Goal: Information Seeking & Learning: Understand process/instructions

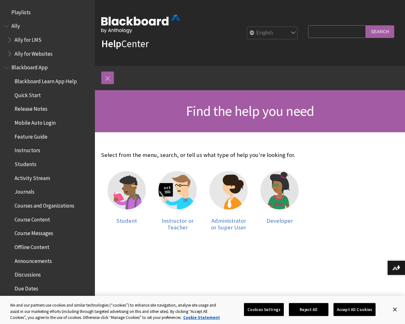
click at [316, 30] on input "Search Query" at bounding box center [337, 31] width 58 height 12
type input "set up a course ultra experience"
click at [380, 31] on input "Search" at bounding box center [380, 31] width 29 height 12
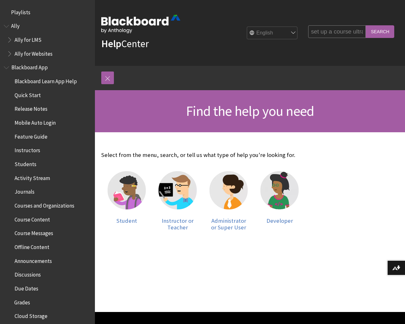
click at [52, 205] on span "Courses and Organizations" at bounding box center [44, 204] width 60 height 9
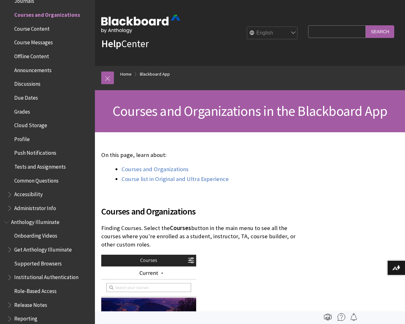
scroll to position [243, 0]
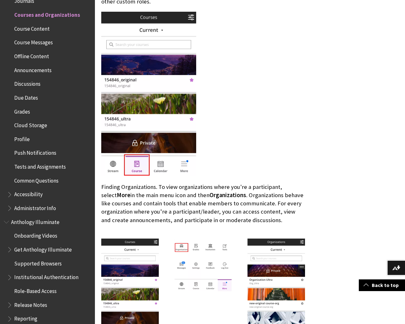
click at [39, 208] on span "Administrator Info" at bounding box center [35, 207] width 42 height 9
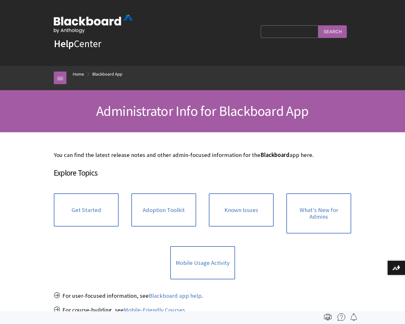
scroll to position [384, 0]
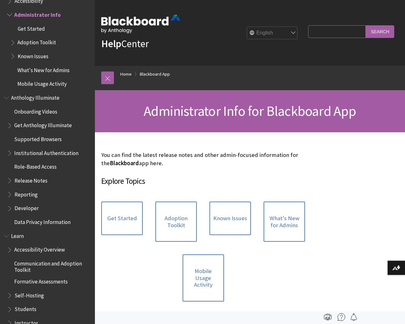
click at [18, 235] on span "Learn" at bounding box center [17, 235] width 13 height 9
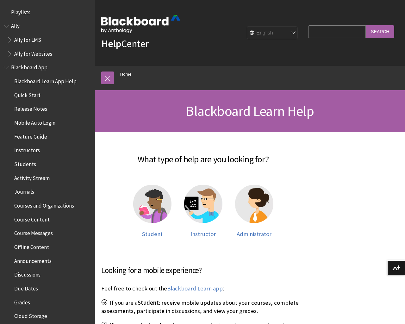
scroll to position [537, 0]
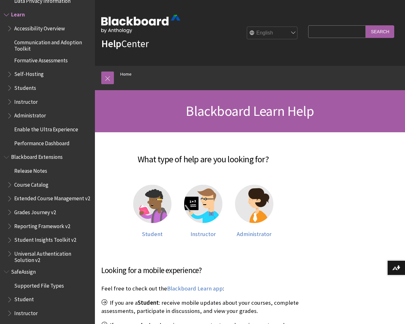
click at [52, 130] on span "Enable the Ultra Experience" at bounding box center [46, 128] width 64 height 9
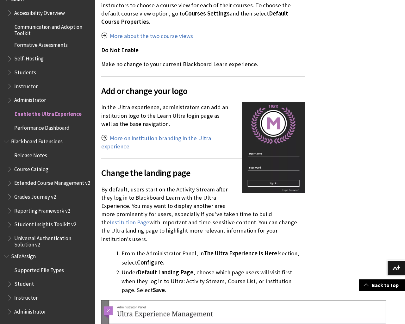
scroll to position [730, 0]
